Goal: Information Seeking & Learning: Learn about a topic

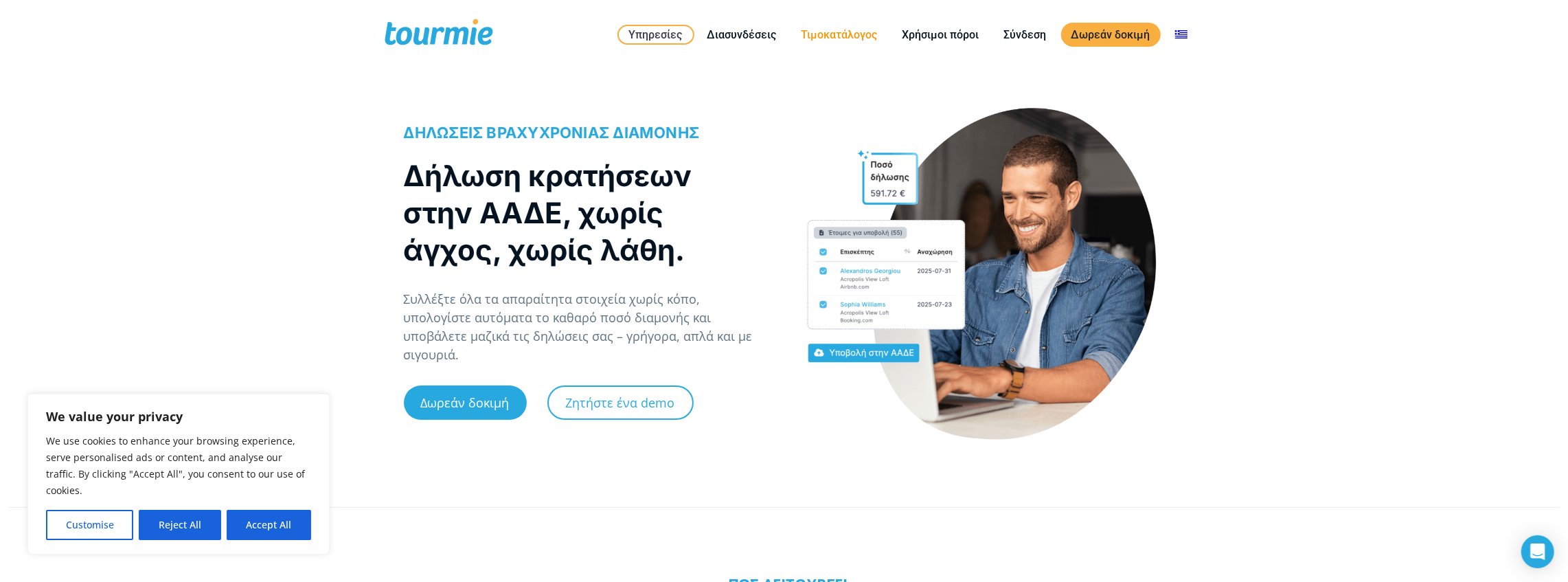
click at [839, 39] on link "Τιμοκατάλογος" at bounding box center [840, 34] width 97 height 17
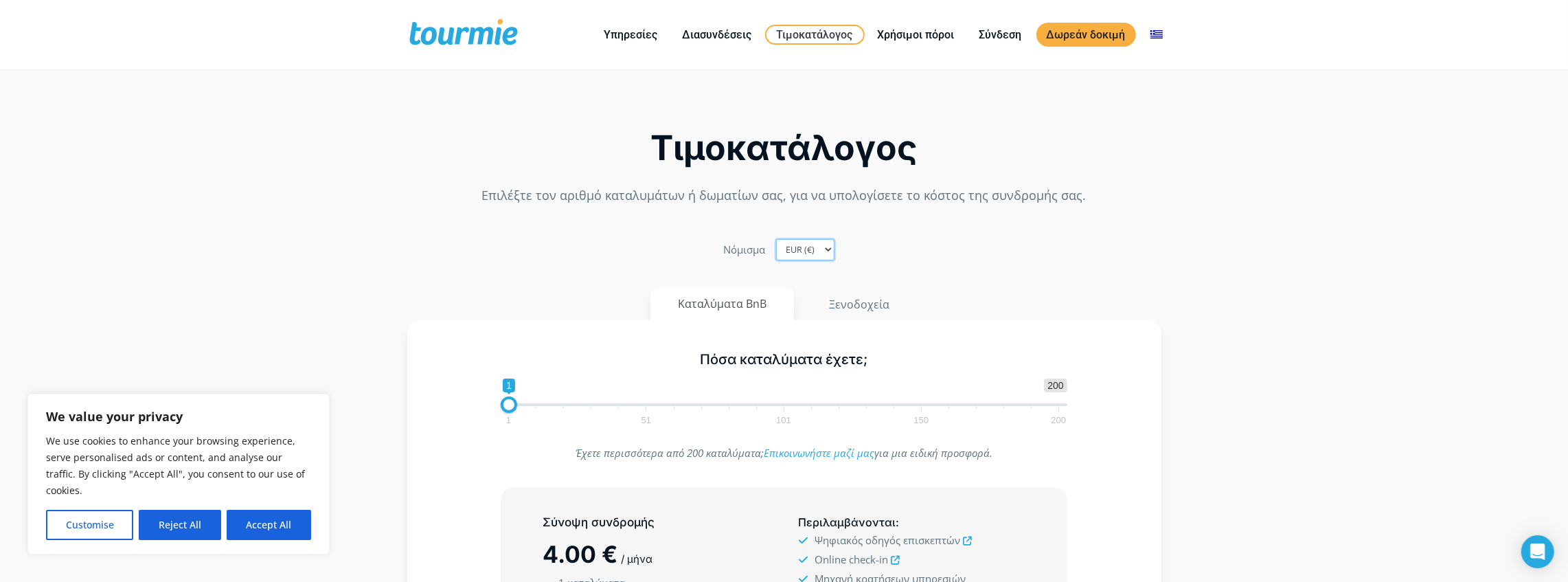
click at [815, 253] on select "EUR (€) USD ($) GBP (£)" at bounding box center [805, 250] width 58 height 22
click at [776, 239] on select "EUR (€) USD ($) GBP (£)" at bounding box center [805, 250] width 58 height 22
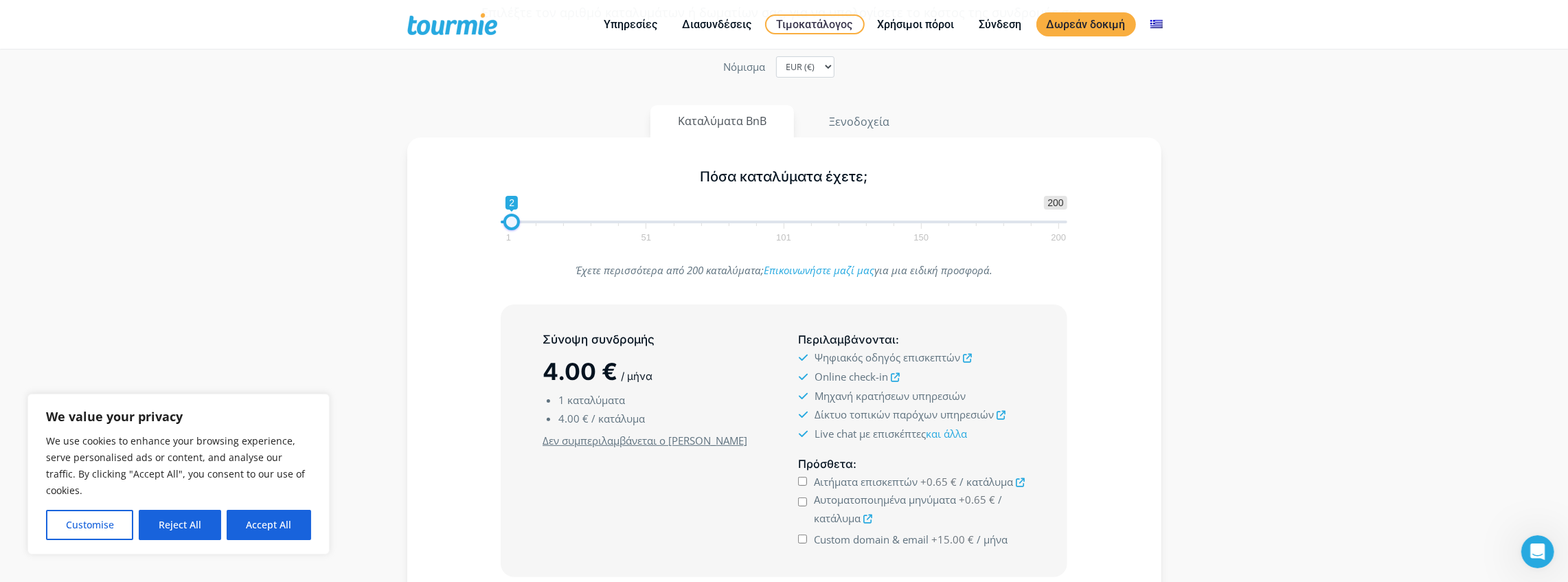
click at [513, 222] on span at bounding box center [512, 222] width 16 height 16
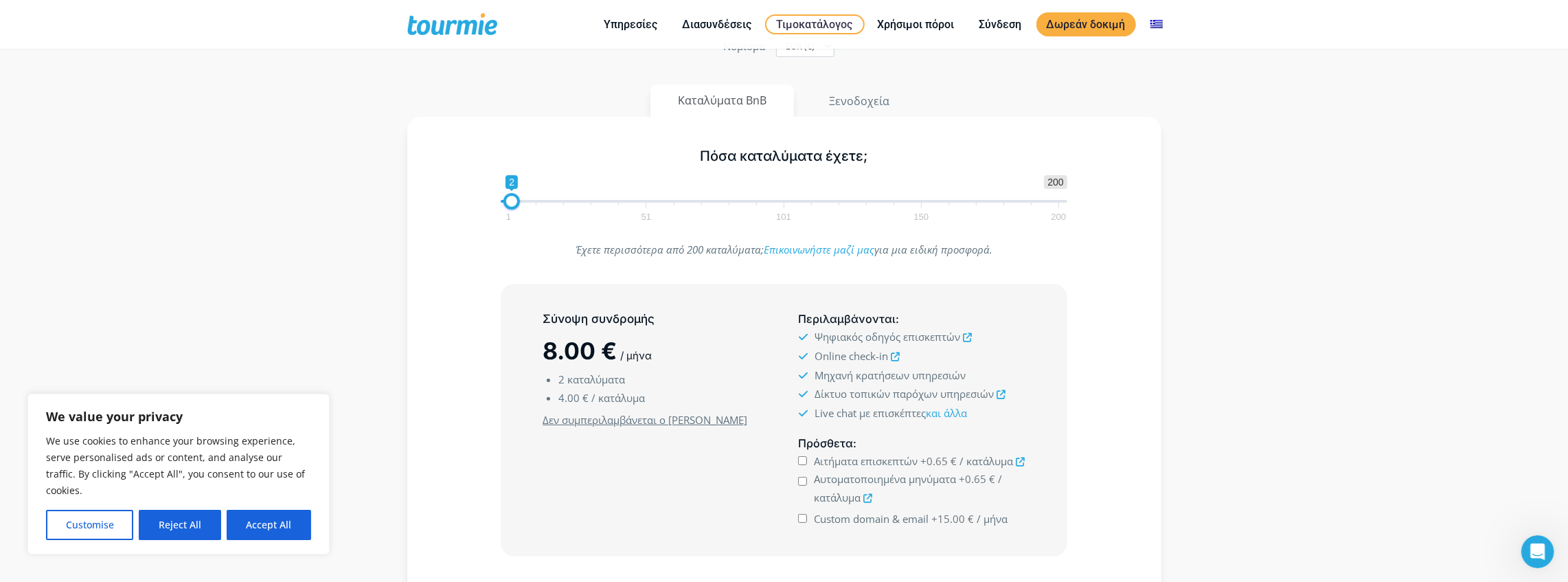
scroll to position [229, 0]
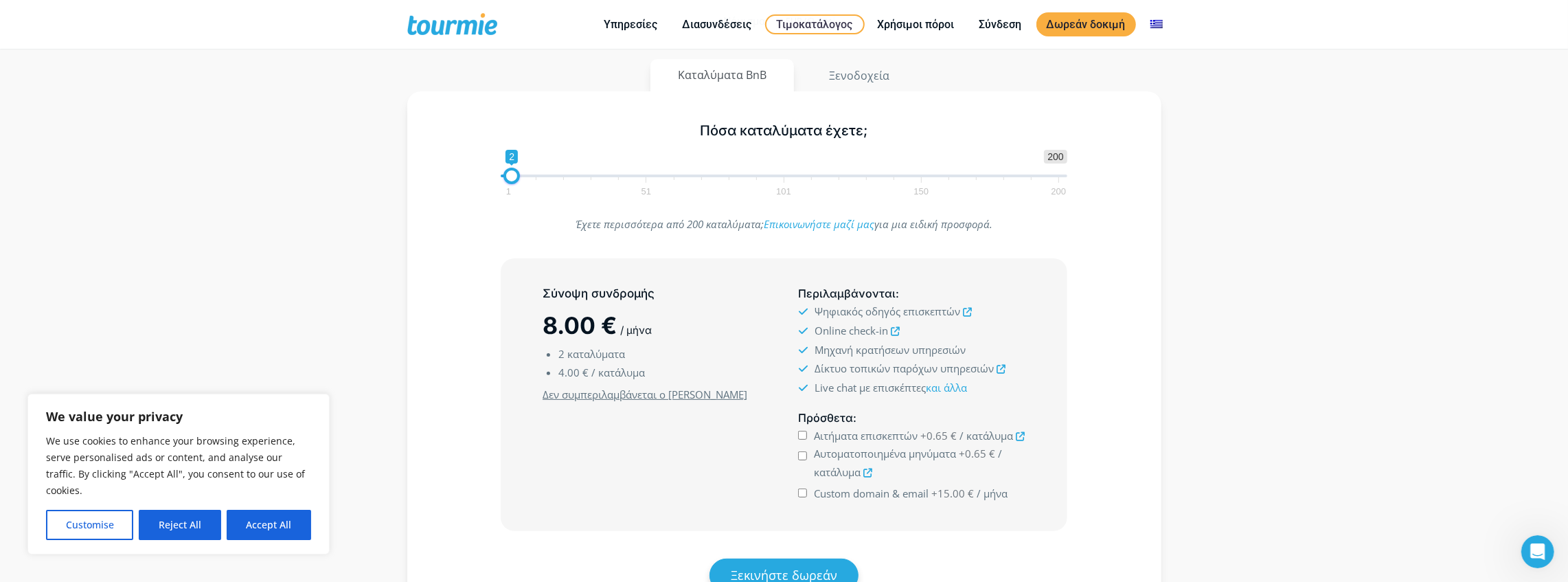
click at [1059, 178] on span at bounding box center [1059, 180] width 1 height 5
click at [1059, 176] on span "1 200 0 0 2 1 51 101 150 200" at bounding box center [784, 172] width 567 height 45
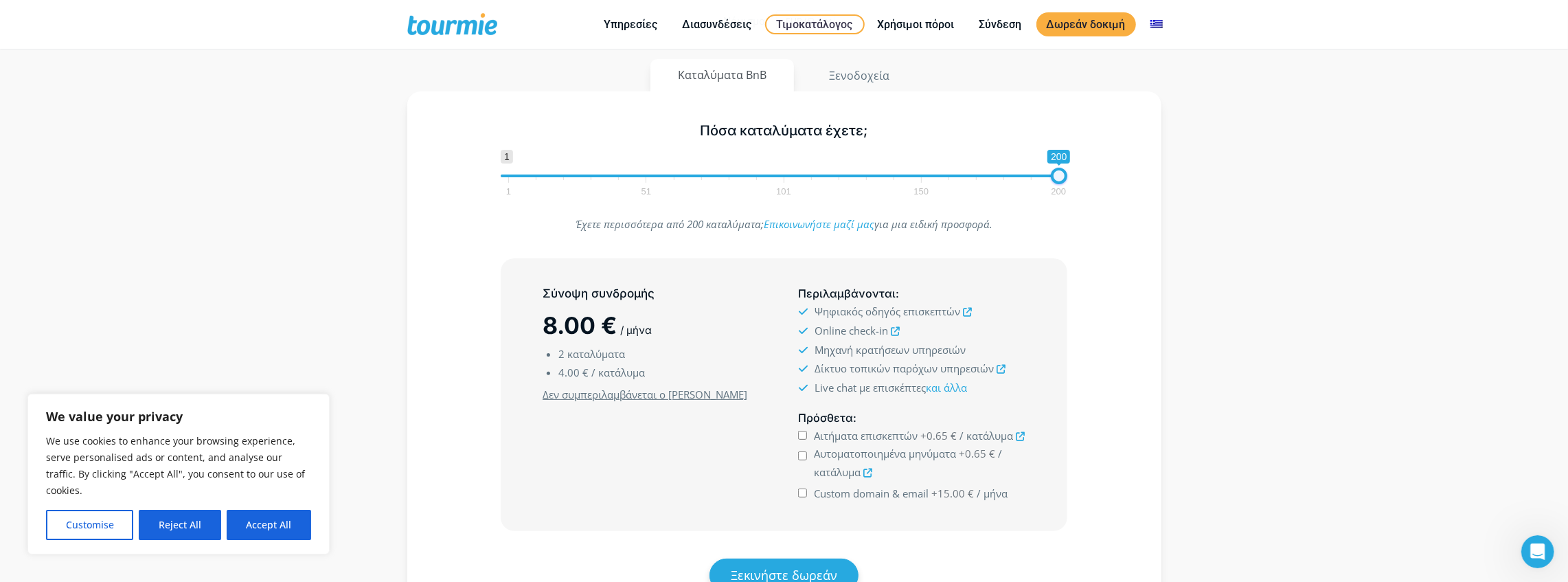
drag, startPoint x: 511, startPoint y: 175, endPoint x: 1069, endPoint y: 195, distance: 558.4
click at [1069, 195] on div "Πόσα καταλύματα έχετε; 1 200 0 0 200 1 51 101 150 200 200" at bounding box center [784, 157] width 595 height 90
drag, startPoint x: 1059, startPoint y: 175, endPoint x: 1032, endPoint y: 175, distance: 27.0
click at [1032, 175] on span at bounding box center [1040, 176] width 16 height 16
drag, startPoint x: 1032, startPoint y: 175, endPoint x: 1009, endPoint y: 173, distance: 23.1
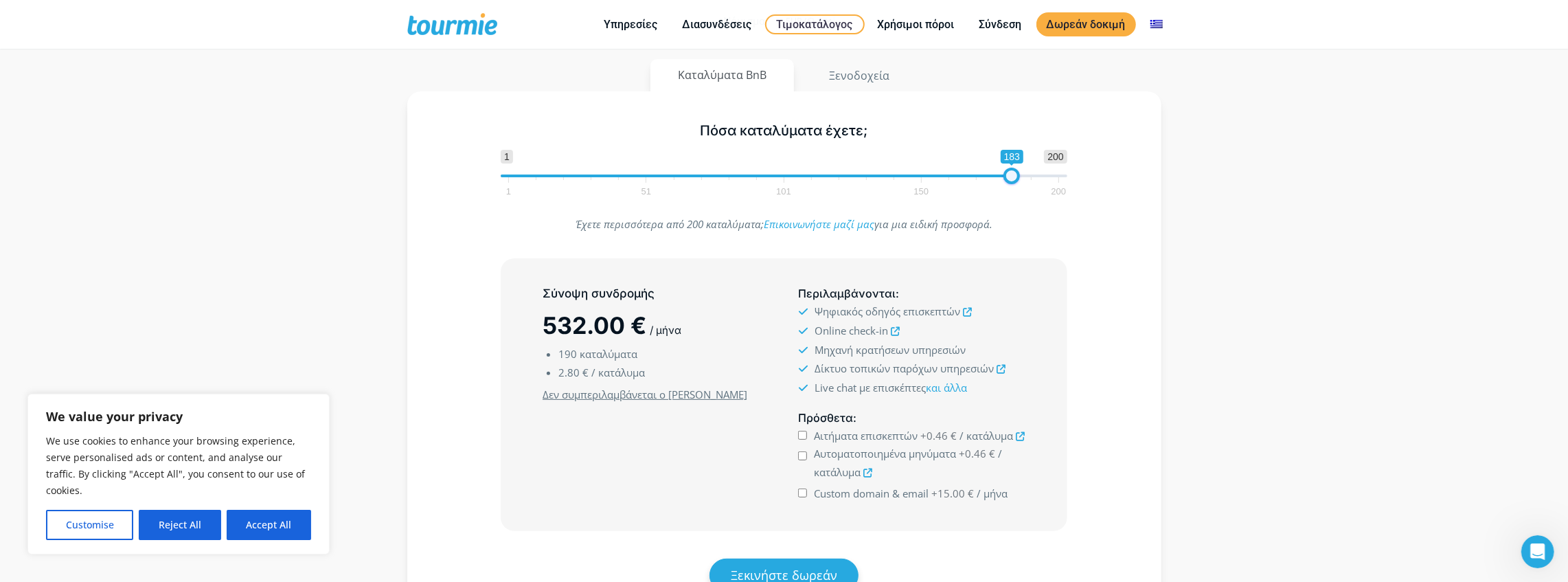
click at [1009, 173] on span at bounding box center [1011, 176] width 16 height 16
drag, startPoint x: 1009, startPoint y: 173, endPoint x: 967, endPoint y: 173, distance: 42.0
click at [968, 173] on span at bounding box center [973, 176] width 16 height 16
drag, startPoint x: 967, startPoint y: 173, endPoint x: 886, endPoint y: 173, distance: 81.0
click at [888, 173] on span at bounding box center [896, 176] width 16 height 16
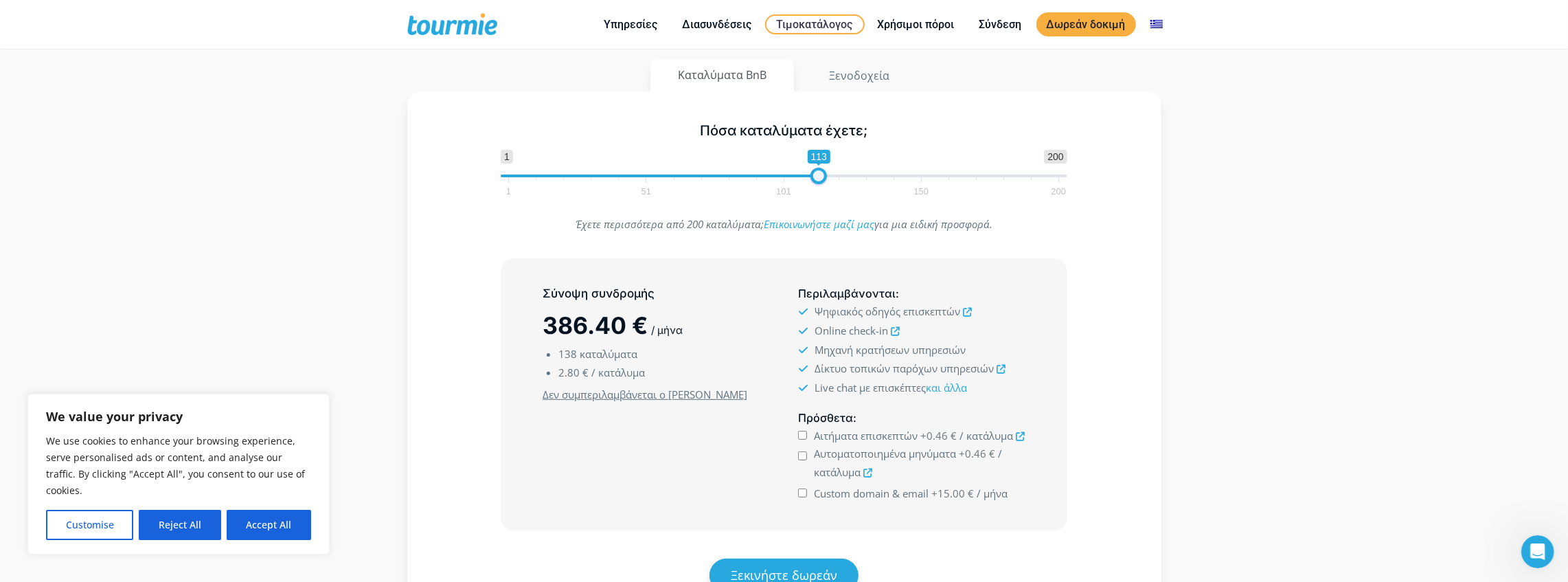
drag, startPoint x: 886, startPoint y: 173, endPoint x: 792, endPoint y: 177, distance: 94.1
click at [810, 177] on span at bounding box center [819, 176] width 16 height 16
drag, startPoint x: 793, startPoint y: 176, endPoint x: 704, endPoint y: 175, distance: 89.0
click at [706, 176] on span at bounding box center [708, 176] width 16 height 16
drag, startPoint x: 705, startPoint y: 177, endPoint x: 596, endPoint y: 180, distance: 109.0
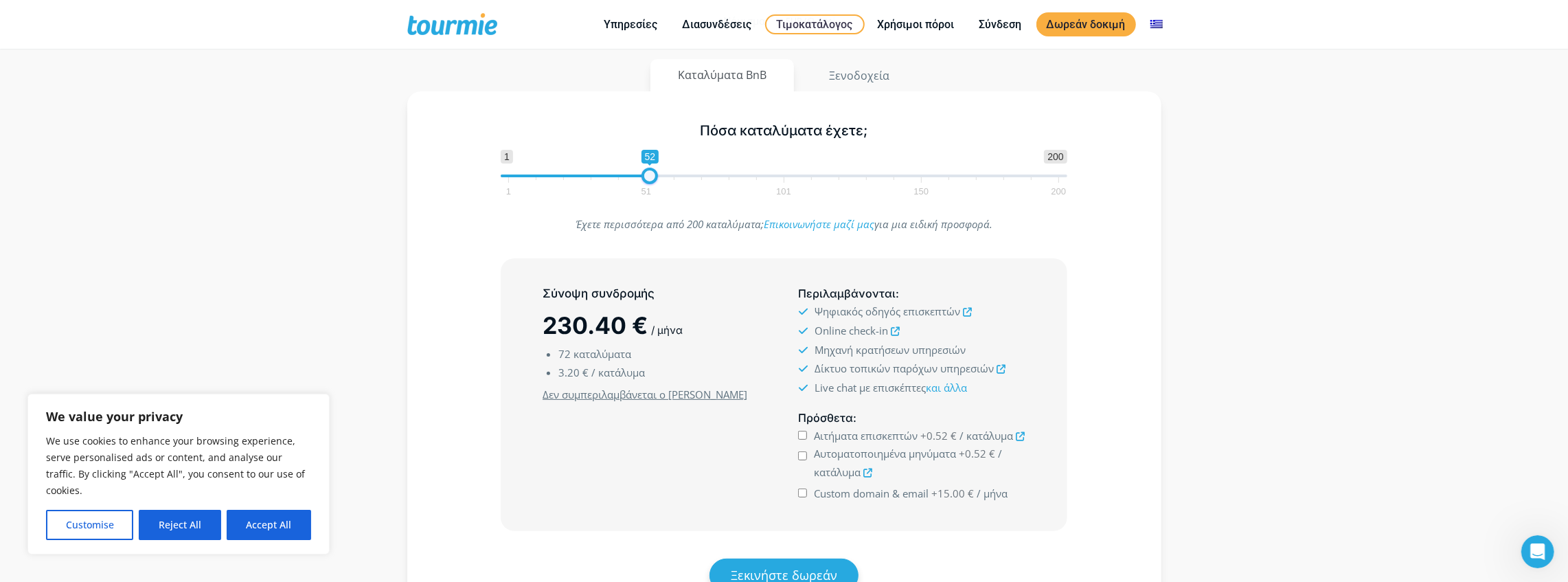
click at [642, 181] on span at bounding box center [650, 176] width 16 height 16
drag, startPoint x: 576, startPoint y: 180, endPoint x: 473, endPoint y: 180, distance: 103.0
click at [473, 181] on div "Πόσα καταλύματα έχετε; 1 200 0 0 21 1 51 101 150 200 1" at bounding box center [784, 157] width 715 height 90
type input "2"
click at [512, 173] on span at bounding box center [512, 176] width 16 height 16
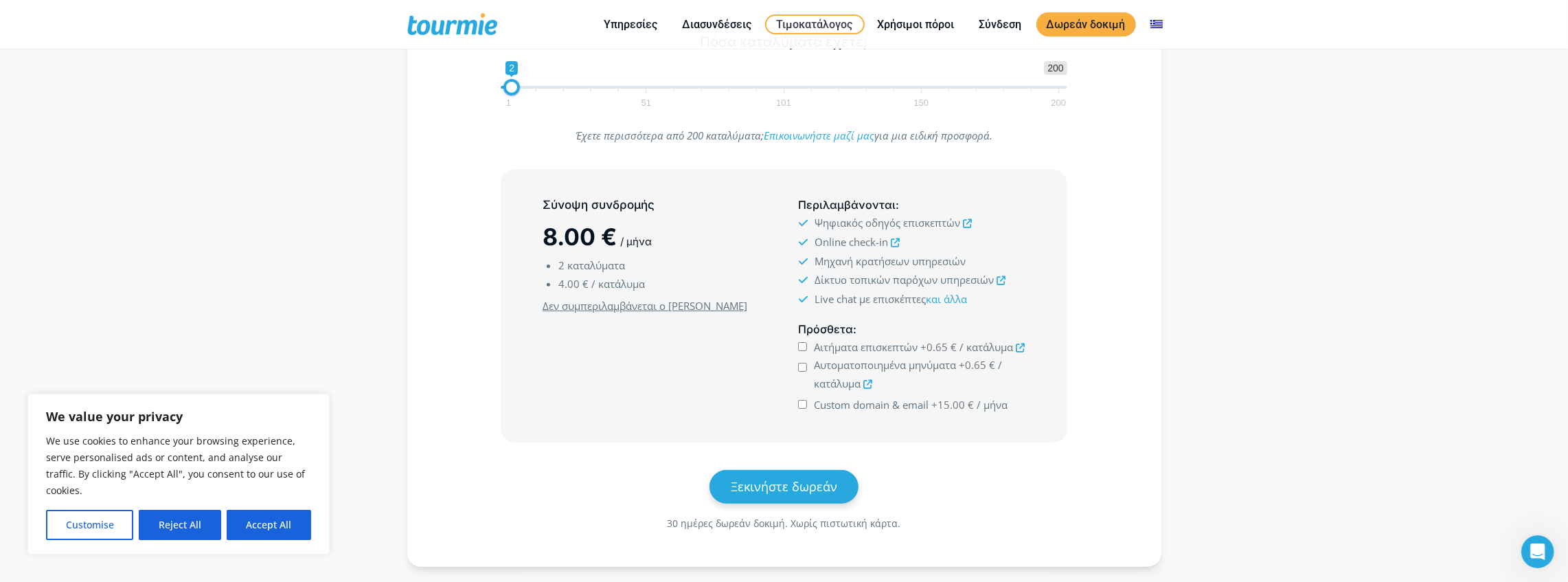
scroll to position [366, 0]
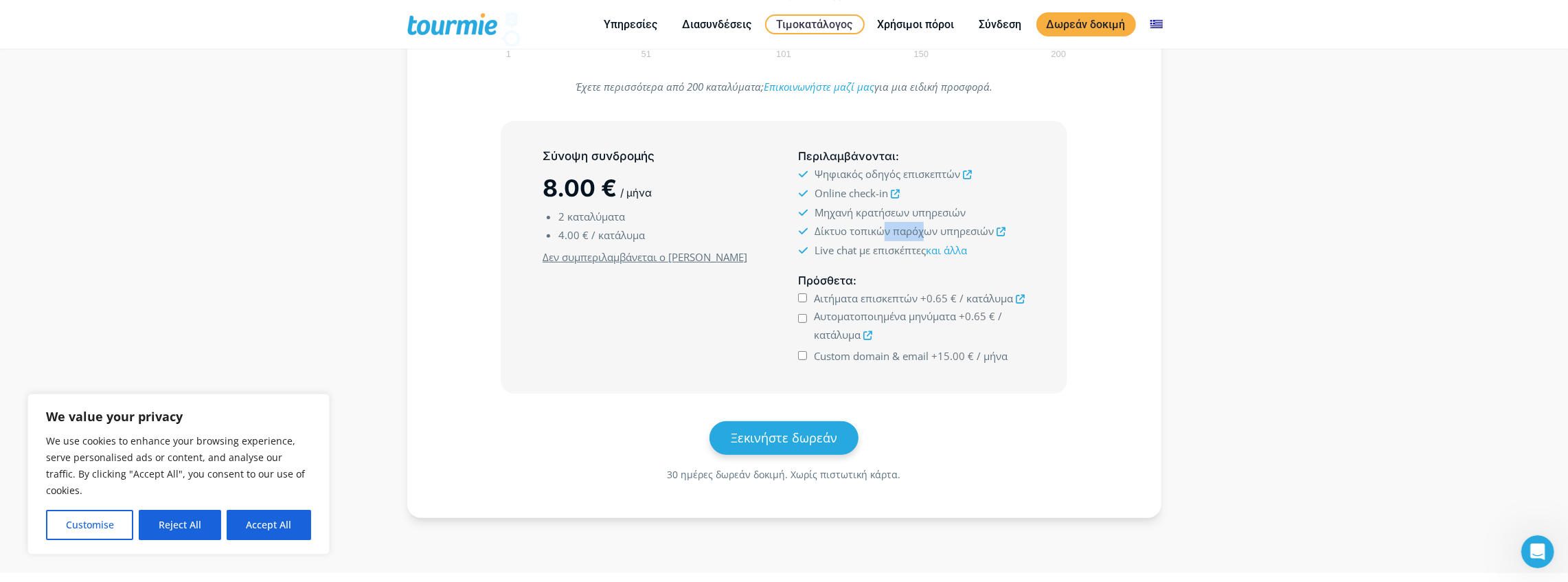
drag, startPoint x: 918, startPoint y: 230, endPoint x: 928, endPoint y: 230, distance: 10.0
click at [926, 230] on span "Δίκτυο τοπικών παρόχων υπηρεσιών" at bounding box center [905, 230] width 179 height 13
click at [928, 230] on span "Δίκτυο τοπικών παρόχων υπηρεσιών" at bounding box center [905, 230] width 179 height 13
click at [930, 212] on span "Μηχανή κρατήσεων υπηρεσιών" at bounding box center [890, 212] width 152 height 13
click at [935, 212] on span "Μηχανή κρατήσεων υπηρεσιών" at bounding box center [890, 212] width 152 height 13
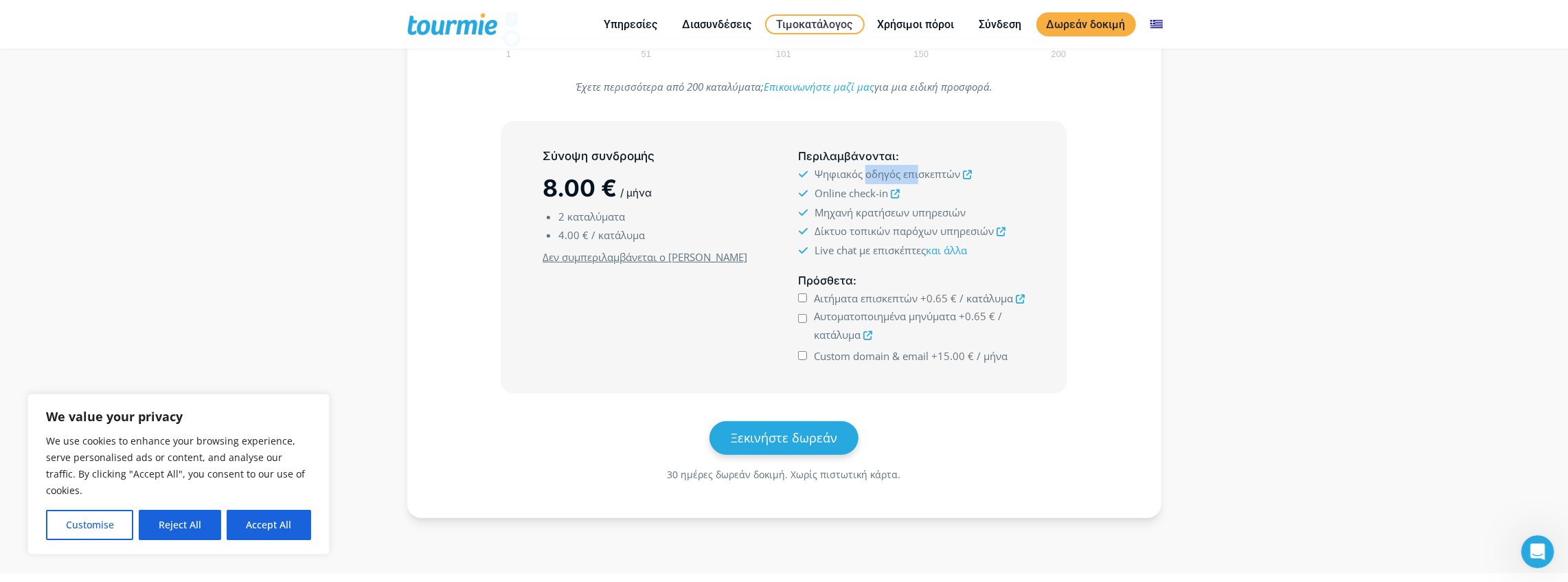
drag, startPoint x: 867, startPoint y: 170, endPoint x: 927, endPoint y: 172, distance: 60.0
click at [926, 172] on span "Ψηφιακός οδηγός επισκεπτών" at bounding box center [888, 173] width 145 height 13
click at [927, 172] on span "Ψηφιακός οδηγός επισκεπτών" at bounding box center [888, 173] width 145 height 13
drag, startPoint x: 849, startPoint y: 187, endPoint x: 859, endPoint y: 188, distance: 10.0
click at [859, 188] on span "Online check-in" at bounding box center [852, 193] width 74 height 13
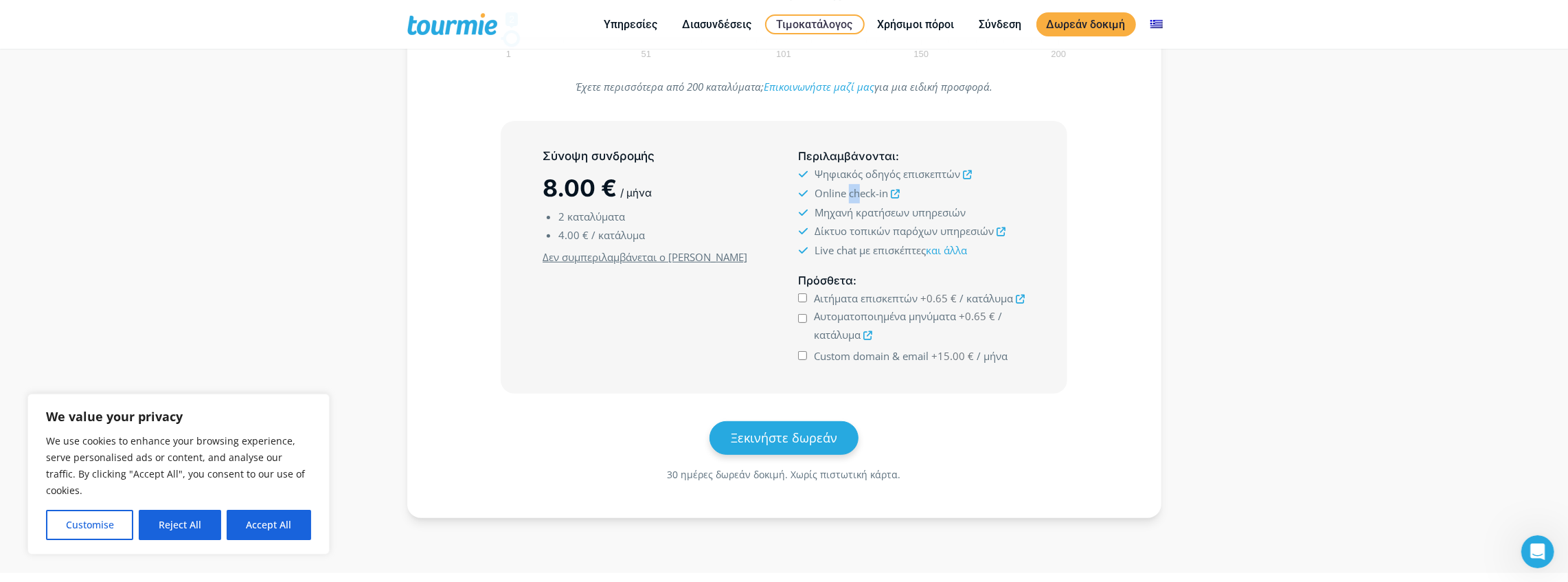
click at [859, 188] on span "Online check-in" at bounding box center [852, 193] width 74 height 13
drag, startPoint x: 854, startPoint y: 211, endPoint x: 905, endPoint y: 213, distance: 51.0
click at [898, 213] on span "Μηχανή κρατήσεων υπηρεσιών" at bounding box center [890, 212] width 152 height 13
click at [905, 213] on span "Μηχανή κρατήσεων υπηρεσιών" at bounding box center [890, 212] width 152 height 13
drag, startPoint x: 918, startPoint y: 212, endPoint x: 940, endPoint y: 210, distance: 22.1
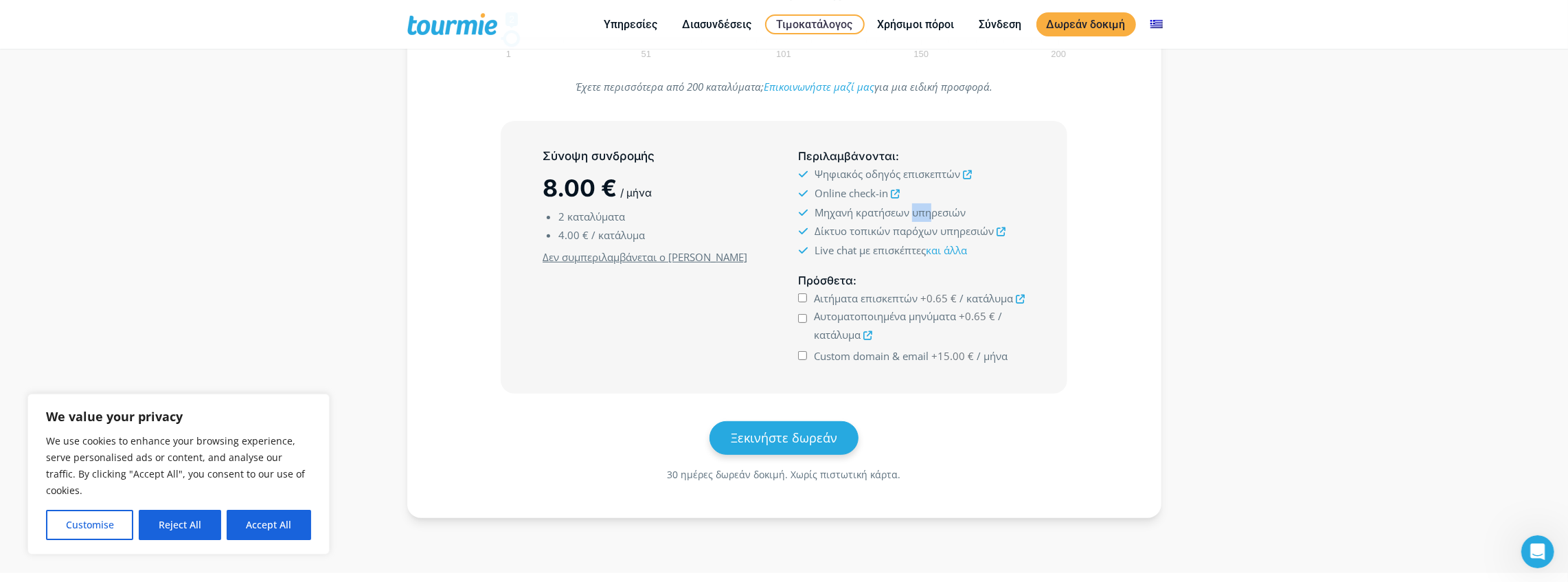
click at [938, 210] on span "Μηχανή κρατήσεων υπηρεσιών" at bounding box center [890, 212] width 152 height 13
click at [940, 210] on span "Μηχανή κρατήσεων υπηρεσιών" at bounding box center [890, 212] width 152 height 13
drag, startPoint x: 891, startPoint y: 230, endPoint x: 901, endPoint y: 229, distance: 10.0
click at [901, 229] on span "Δίκτυο τοπικών παρόχων υπηρεσιών" at bounding box center [905, 230] width 179 height 13
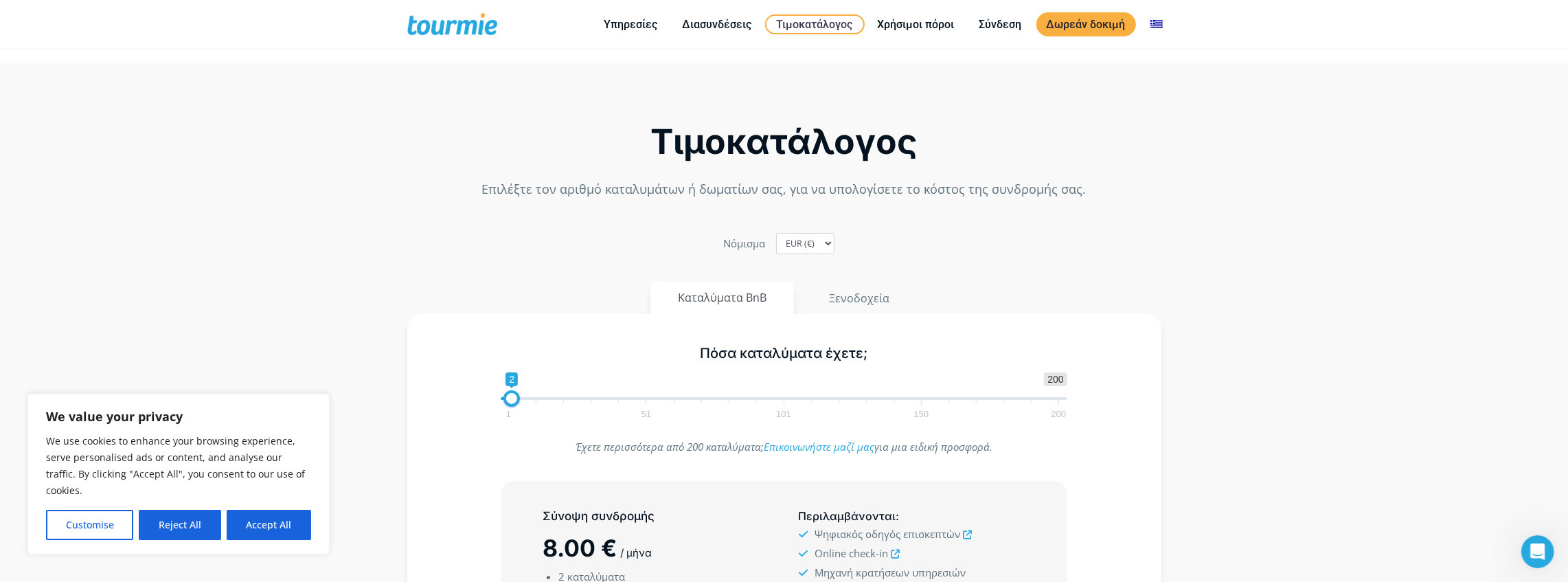
scroll to position [0, 0]
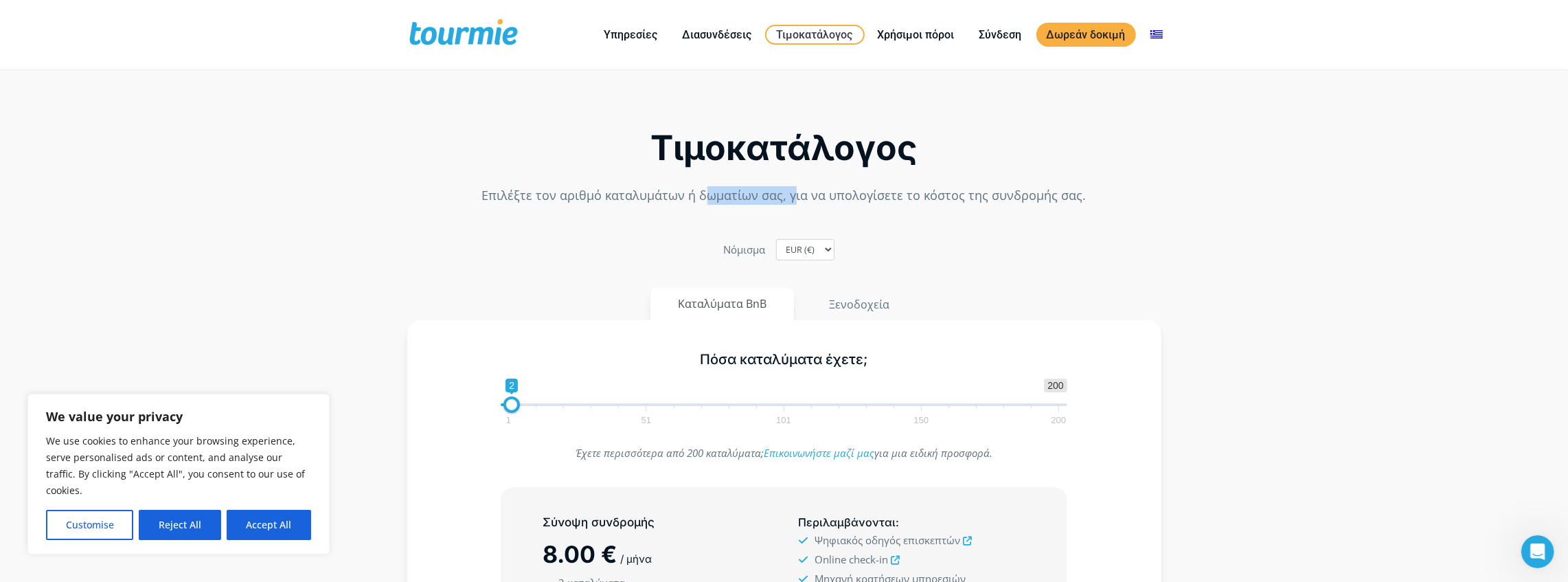
drag, startPoint x: 728, startPoint y: 193, endPoint x: 803, endPoint y: 190, distance: 75.1
click at [802, 190] on p "Επιλέξτε τον αριθμό καταλυμάτων ή δωματίων σας, για να υπολογίσετε το κόστος τη…" at bounding box center [784, 195] width 754 height 19
click at [804, 190] on p "Επιλέξτε τον αριθμό καταλυμάτων ή δωματίων σας, για να υπολογίσετε το κόστος τη…" at bounding box center [784, 195] width 754 height 19
drag, startPoint x: 836, startPoint y: 191, endPoint x: 927, endPoint y: 193, distance: 91.0
click at [909, 191] on p "Επιλέξτε τον αριθμό καταλυμάτων ή δωματίων σας, για να υπολογίσετε το κόστος τη…" at bounding box center [784, 195] width 754 height 19
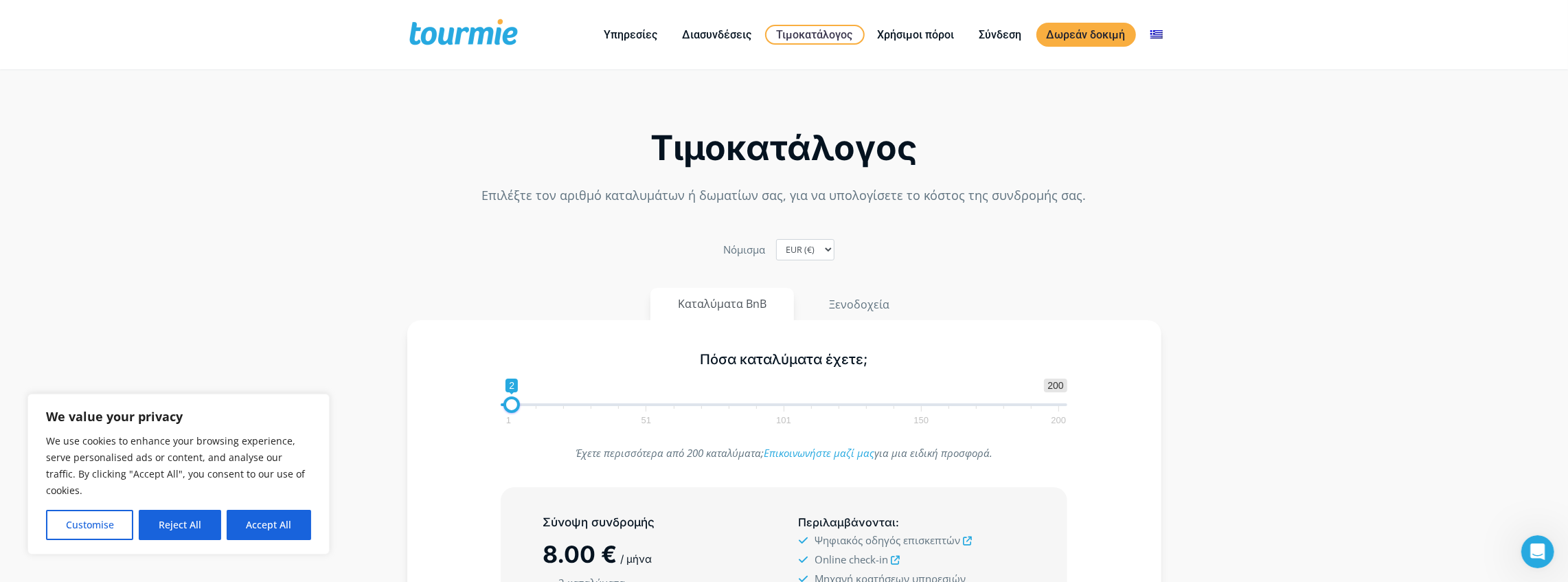
click at [933, 193] on p "Επιλέξτε τον αριθμό καταλυμάτων ή δωματίων σας, για να υπολογίσετε το κόστος τη…" at bounding box center [784, 195] width 754 height 19
drag, startPoint x: 1010, startPoint y: 193, endPoint x: 1036, endPoint y: 193, distance: 26.0
click at [1029, 193] on p "Επιλέξτε τον αριθμό καταλυμάτων ή δωματίων σας, για να υπολογίσετε το κόστος τη…" at bounding box center [784, 195] width 754 height 19
click at [1036, 193] on p "Επιλέξτε τον αριθμό καταλυμάτων ή δωματίων σας, για να υπολογίσετε το κόστος τη…" at bounding box center [784, 195] width 754 height 19
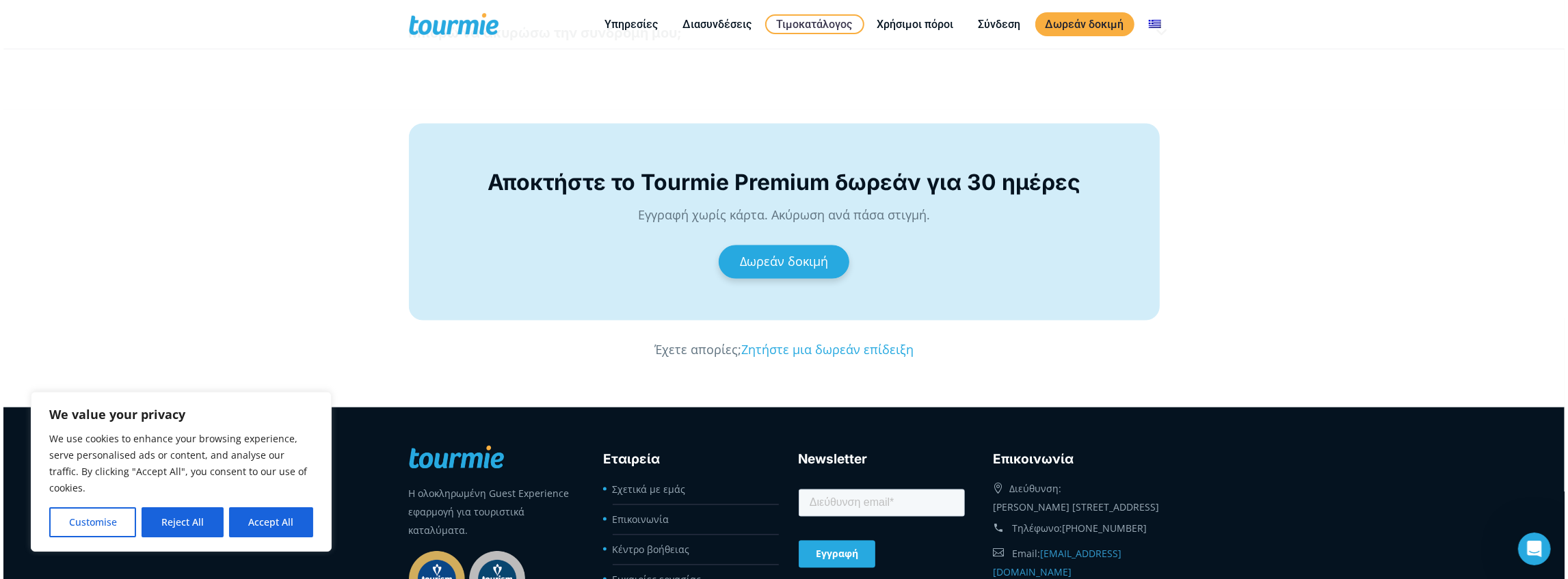
scroll to position [2415, 0]
